Goal: Task Accomplishment & Management: Manage account settings

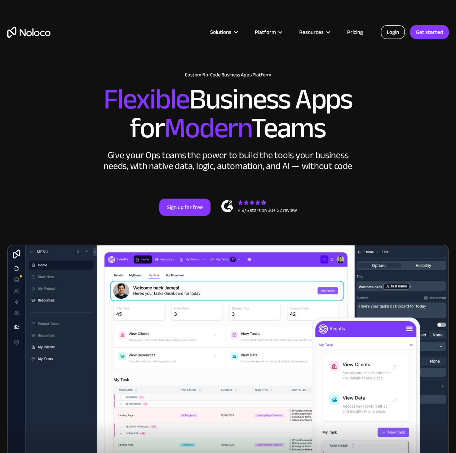
click at [404, 34] on link "Login" at bounding box center [393, 32] width 24 height 14
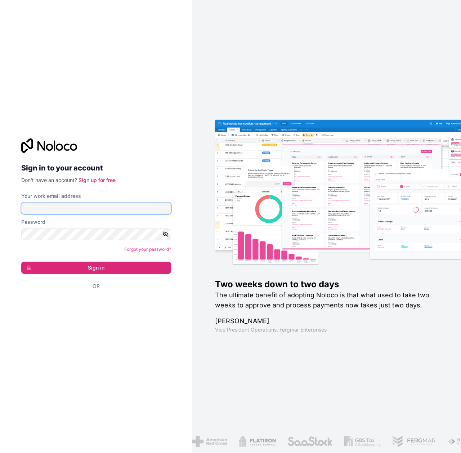
type input "[PERSON_NAME][EMAIL_ADDRESS][DOMAIN_NAME]"
click at [124, 205] on input "russ@hellomass.co" at bounding box center [96, 209] width 150 height 12
drag, startPoint x: 143, startPoint y: 321, endPoint x: 104, endPoint y: 281, distance: 55.8
click at [142, 323] on div "Sign in to your account Don't have an account? Sign up for free Your work email…" at bounding box center [95, 227] width 161 height 200
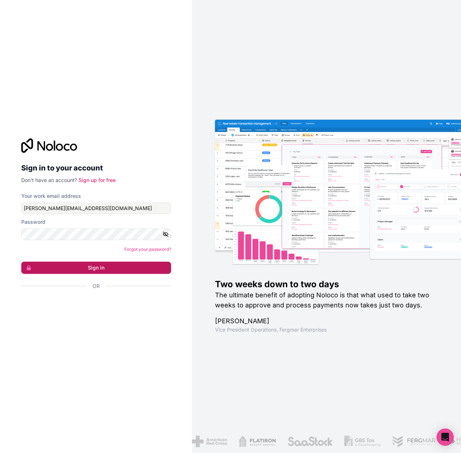
click at [98, 271] on button "Sign in" at bounding box center [96, 268] width 150 height 12
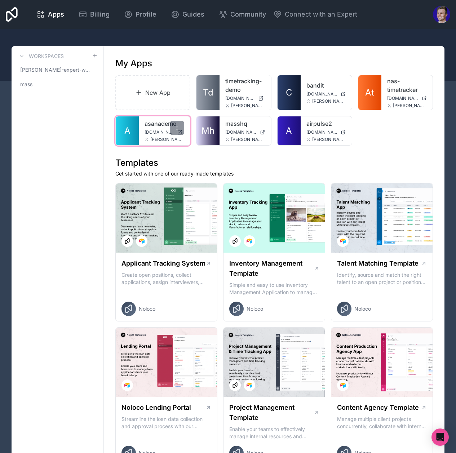
click at [138, 129] on link "A" at bounding box center [127, 130] width 23 height 29
